Goal: Navigation & Orientation: Go to known website

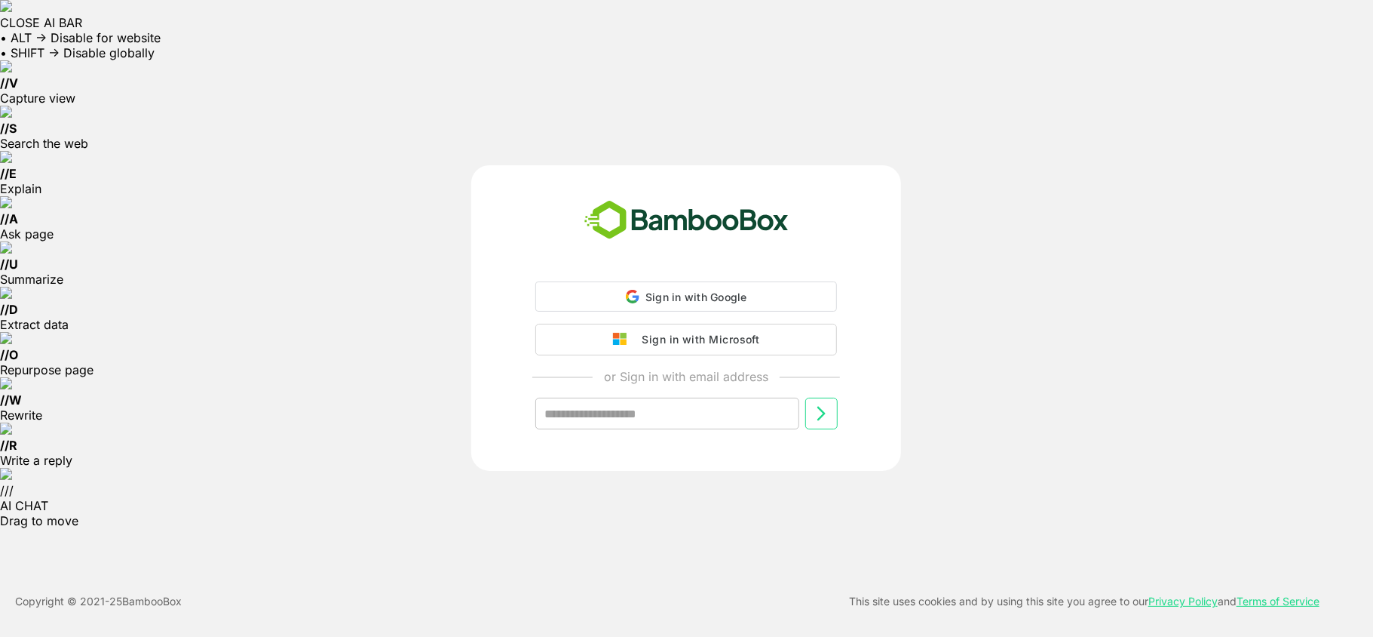
click at [723, 336] on div "Sign in with Microsoft" at bounding box center [696, 340] width 125 height 20
